Goal: Task Accomplishment & Management: Manage account settings

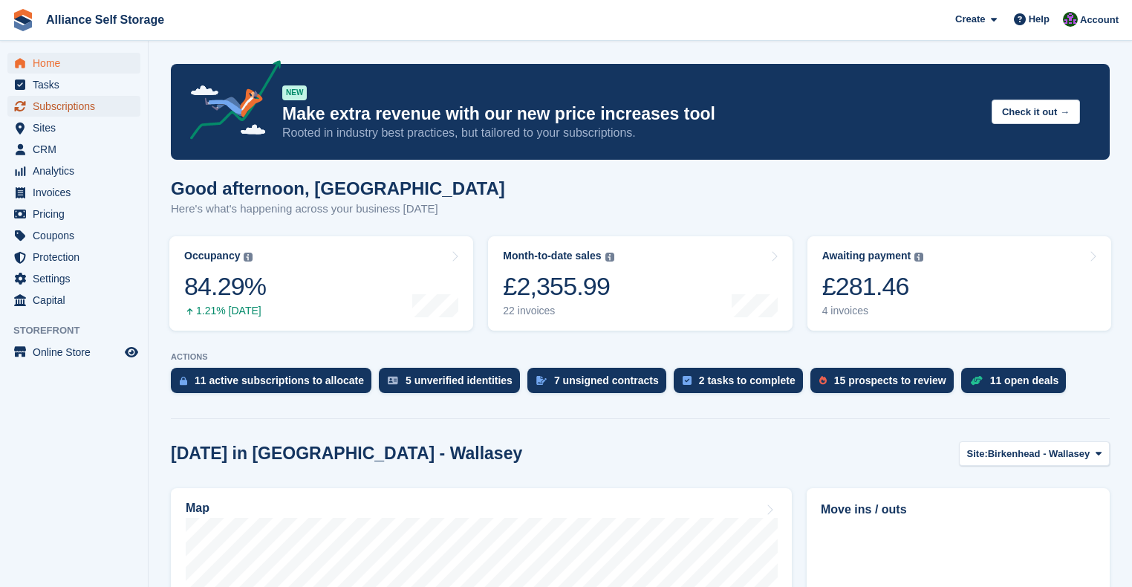
click at [82, 106] on span "Subscriptions" at bounding box center [77, 106] width 89 height 21
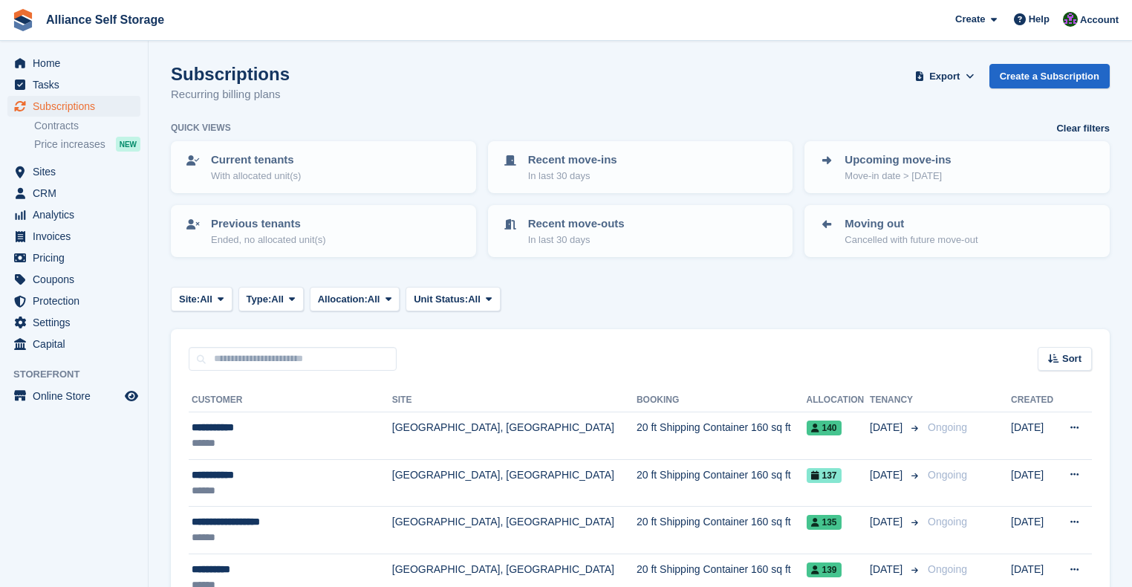
click at [773, 97] on div "Subscriptions Recurring billing plans Export Export Subscriptions Export a CSV …" at bounding box center [640, 92] width 939 height 57
click at [795, 123] on div "Quick views Clear filters" at bounding box center [640, 128] width 939 height 15
